Goal: Task Accomplishment & Management: Use online tool/utility

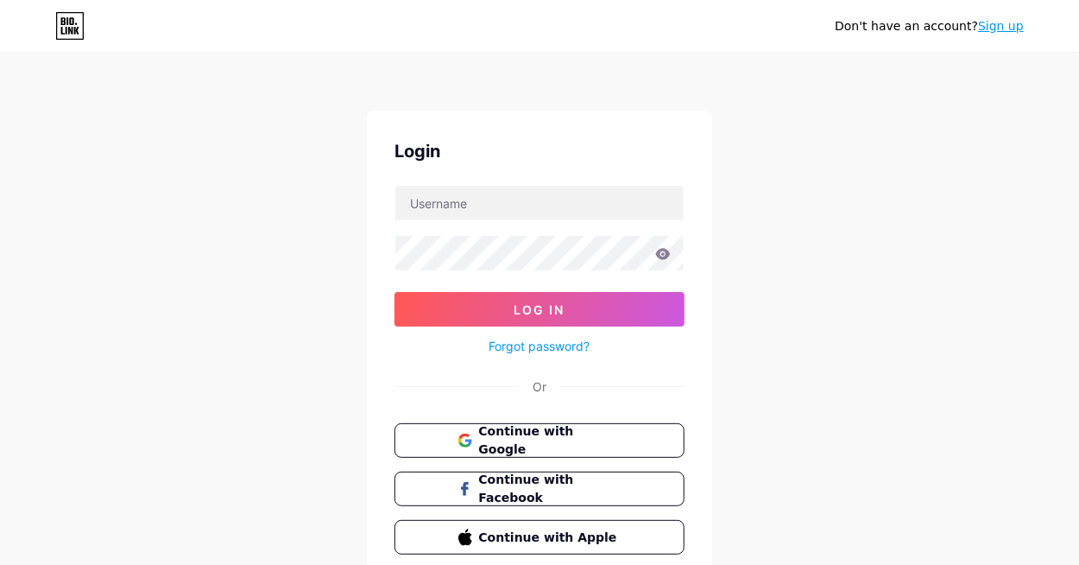
type input "[EMAIL_ADDRESS][DOMAIN_NAME]"
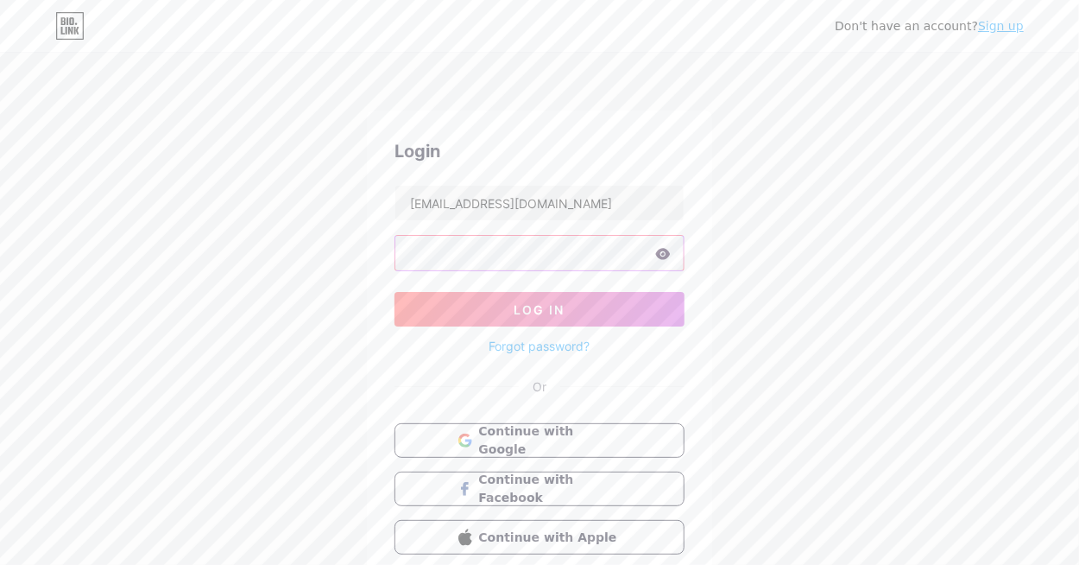
click at [395, 292] on button "Log In" at bounding box center [540, 309] width 290 height 35
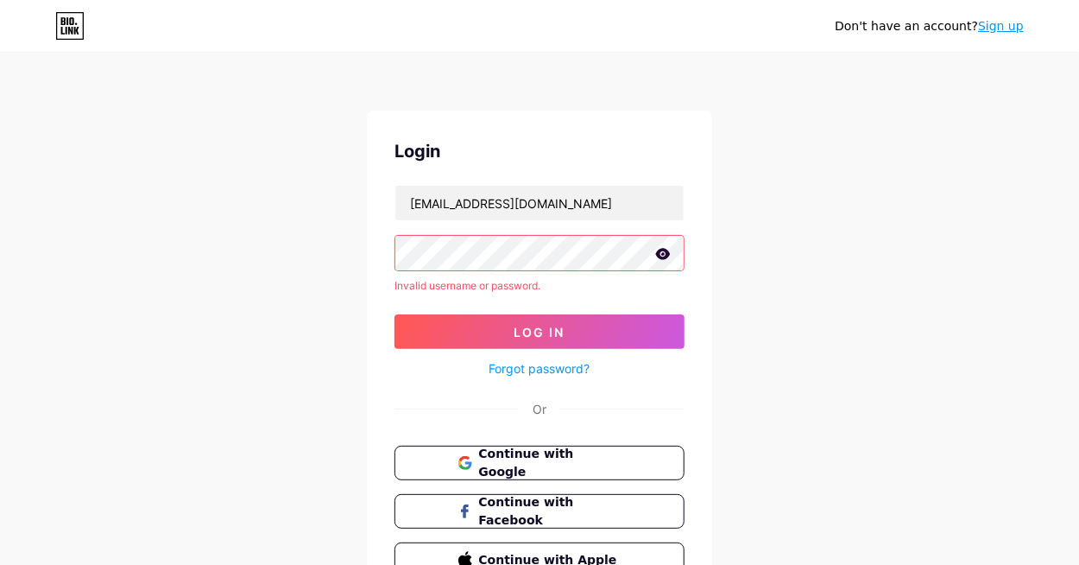
click at [628, 272] on form "[EMAIL_ADDRESS][DOMAIN_NAME] Invalid username or password. Log In Forgot passwo…" at bounding box center [540, 282] width 290 height 194
click at [660, 255] on icon at bounding box center [663, 253] width 15 height 11
click at [395, 314] on button "Log In" at bounding box center [540, 331] width 290 height 35
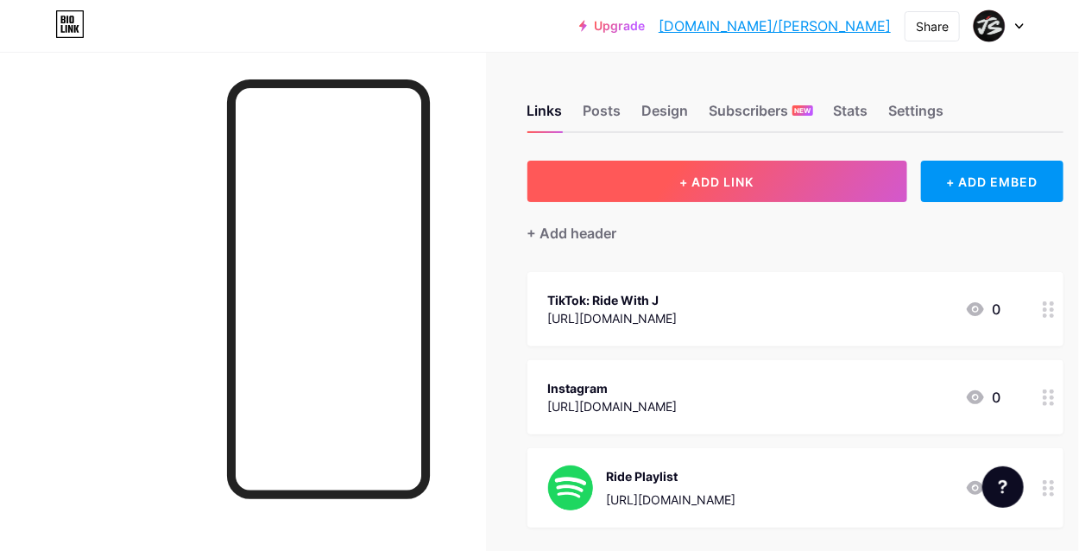
click at [676, 181] on button "+ ADD LINK" at bounding box center [717, 181] width 380 height 41
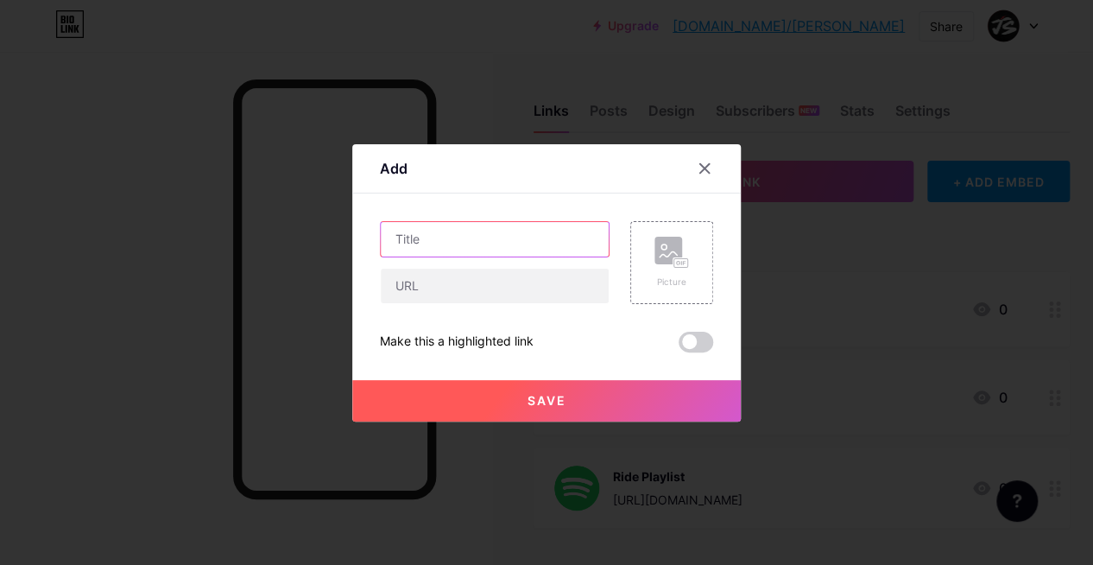
click at [429, 238] on input "text" at bounding box center [495, 239] width 228 height 35
type input "Cycling gear I actually use"
click at [540, 404] on span "Save" at bounding box center [546, 400] width 39 height 15
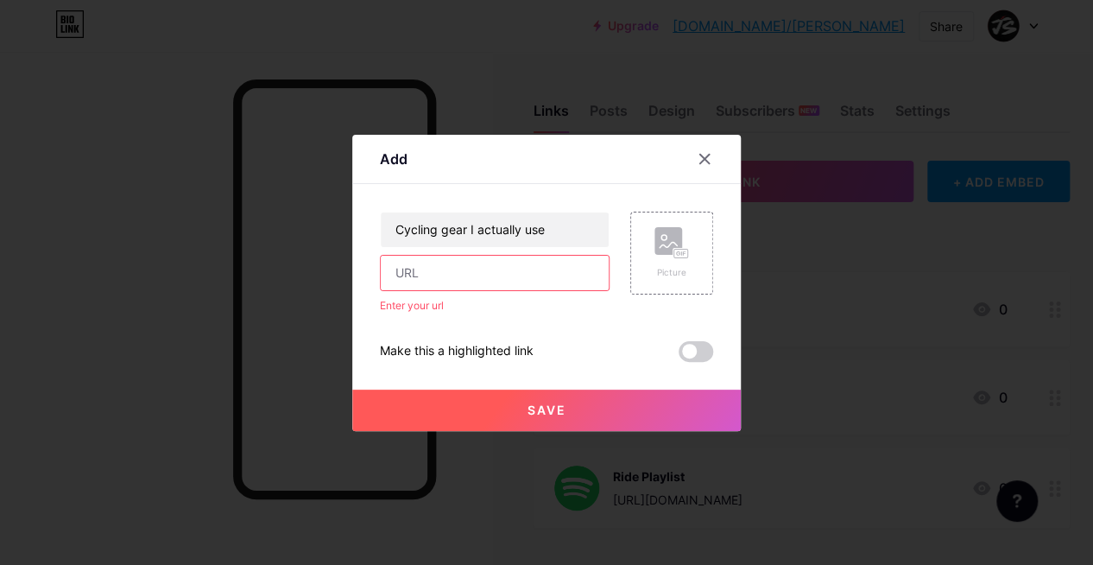
click at [464, 279] on input "text" at bounding box center [495, 273] width 228 height 35
click at [703, 161] on icon at bounding box center [705, 159] width 14 height 14
